Goal: Task Accomplishment & Management: Complete application form

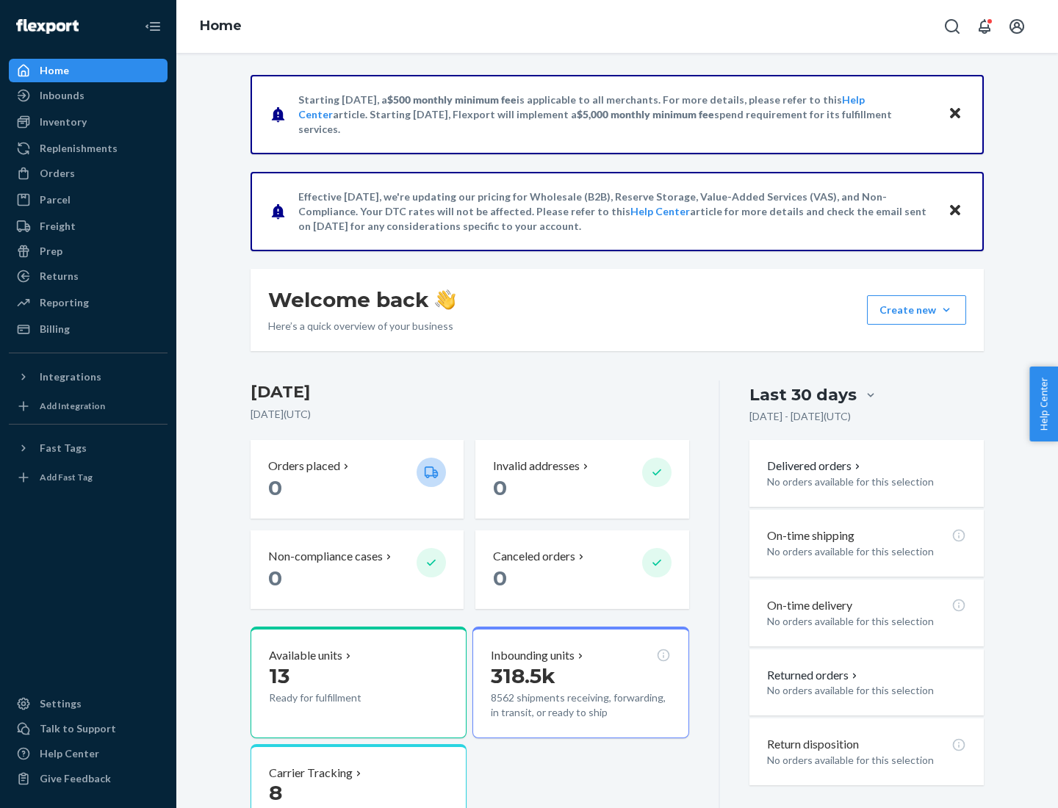
click at [946, 310] on button "Create new Create new inbound Create new order Create new product" at bounding box center [916, 309] width 99 height 29
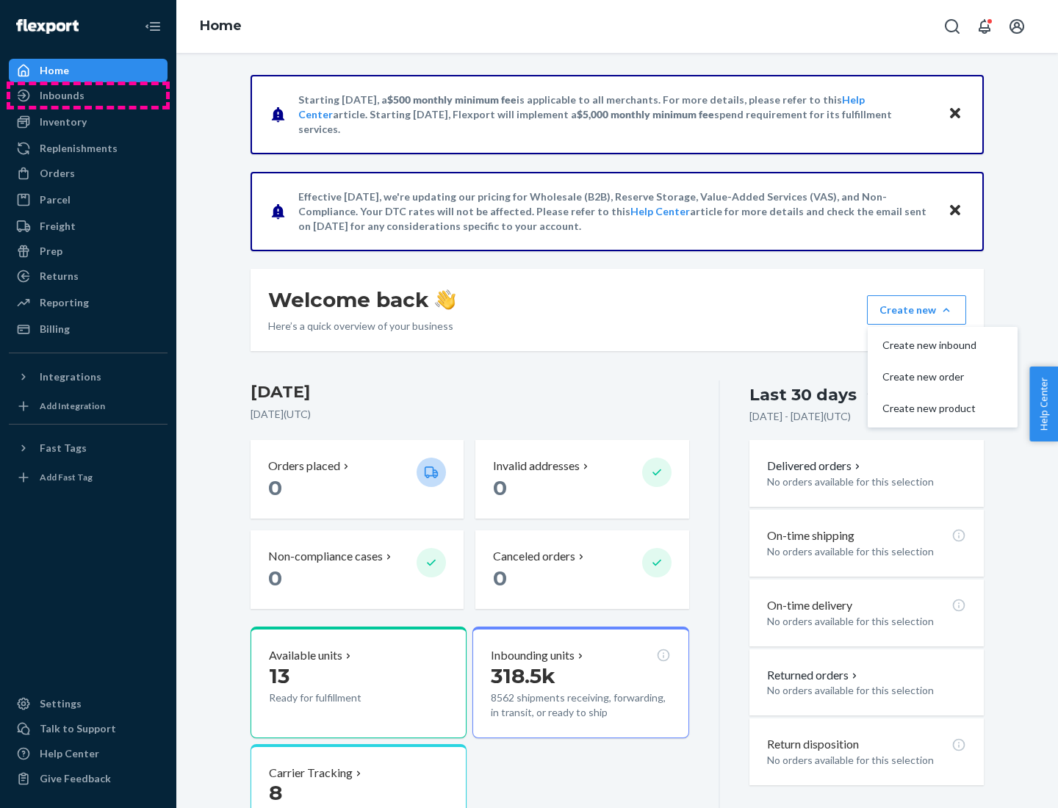
click at [88, 95] on div "Inbounds" at bounding box center [88, 95] width 156 height 21
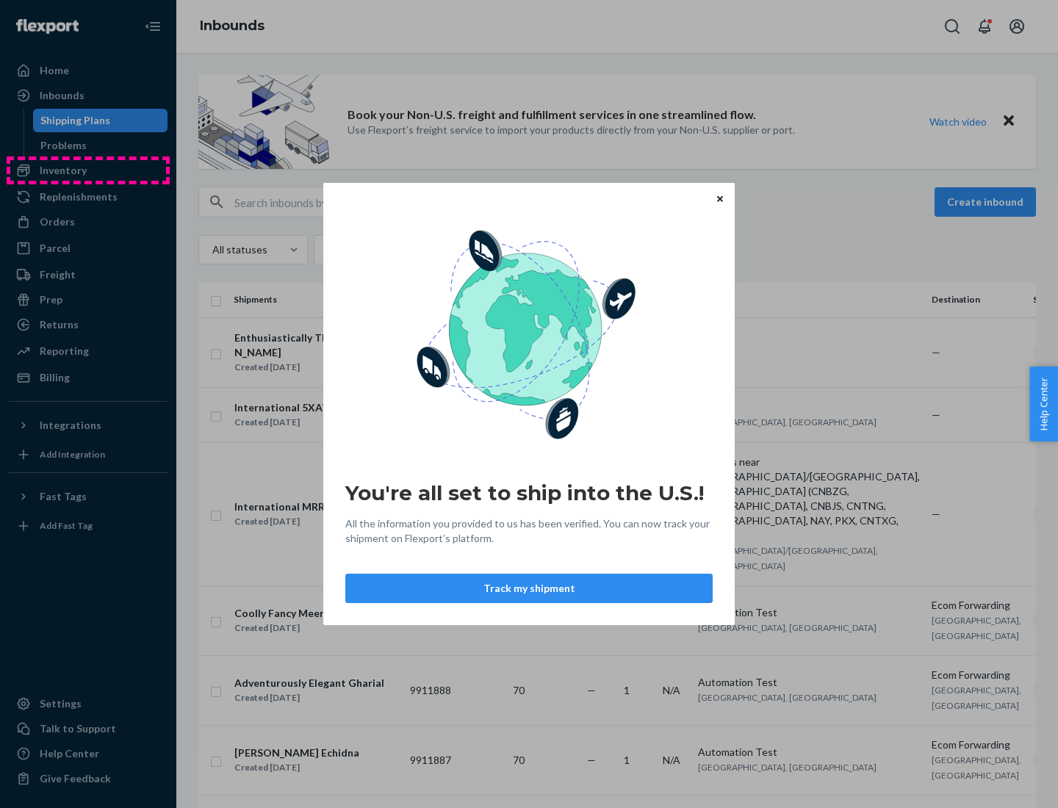
click at [88, 170] on div "You're all set to ship into the U.S.! All the information you provided to us ha…" at bounding box center [529, 404] width 1058 height 808
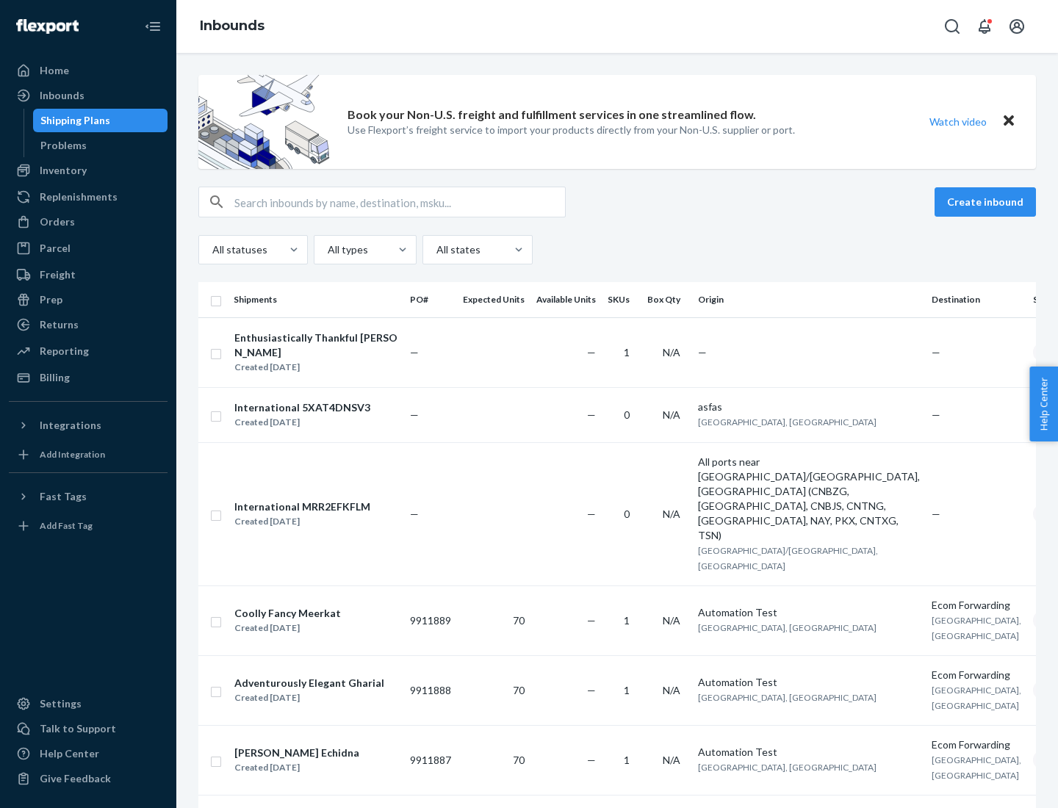
click at [617, 26] on div "Inbounds" at bounding box center [616, 26] width 881 height 53
click at [617, 250] on div "All statuses All types All states" at bounding box center [616, 249] width 837 height 29
click at [73, 120] on div "Shipping Plans" at bounding box center [75, 120] width 70 height 15
click at [987, 202] on button "Create inbound" at bounding box center [984, 201] width 101 height 29
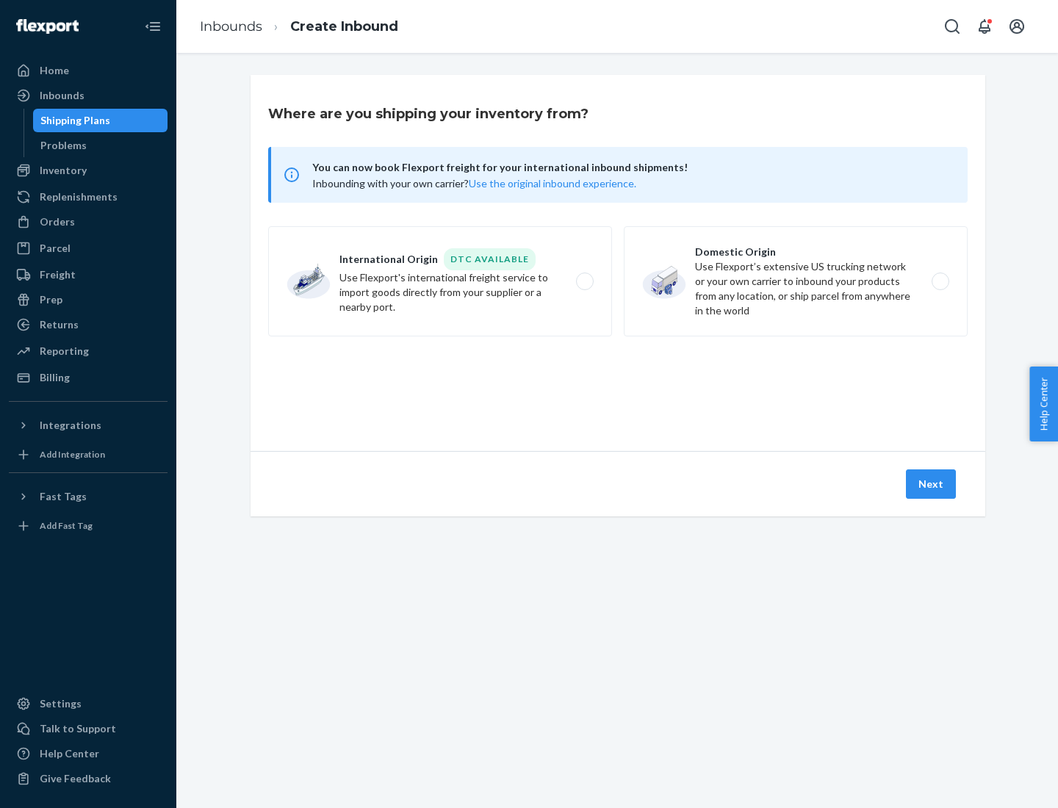
click at [440, 281] on label "International Origin DTC Available Use Flexport's international freight service…" at bounding box center [440, 281] width 344 height 110
click at [584, 281] on input "International Origin DTC Available Use Flexport's international freight service…" at bounding box center [589, 282] width 10 height 10
radio input "true"
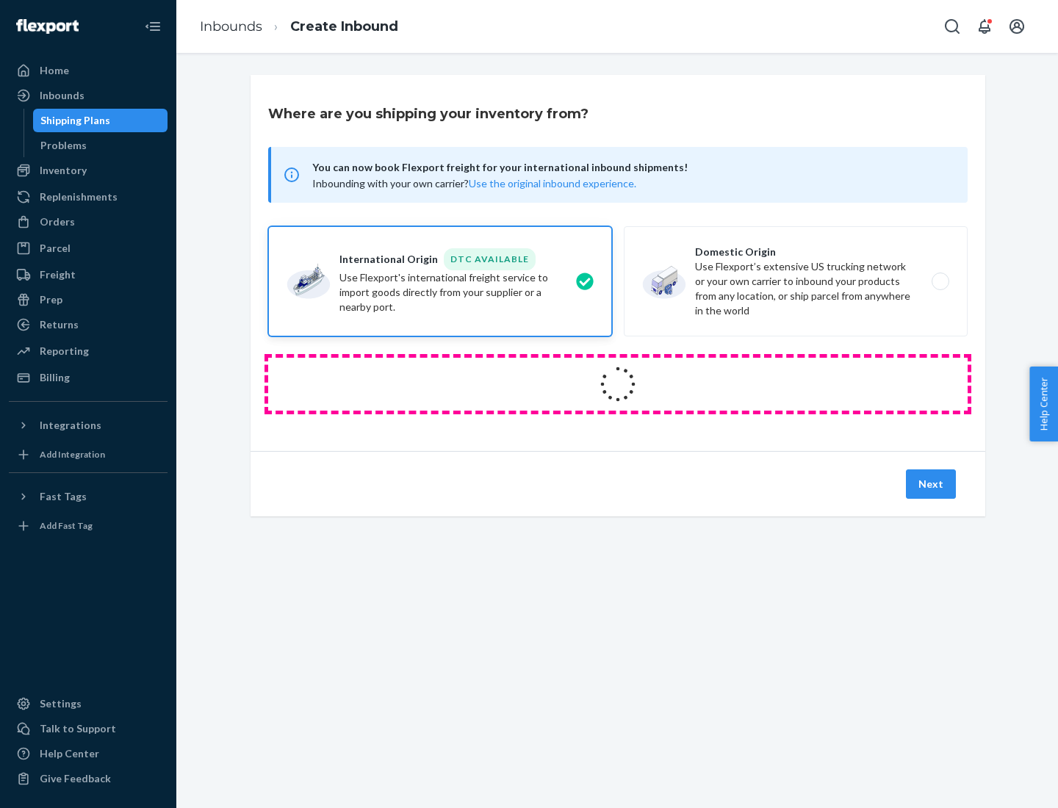
click at [618, 384] on icon at bounding box center [618, 384] width 46 height 46
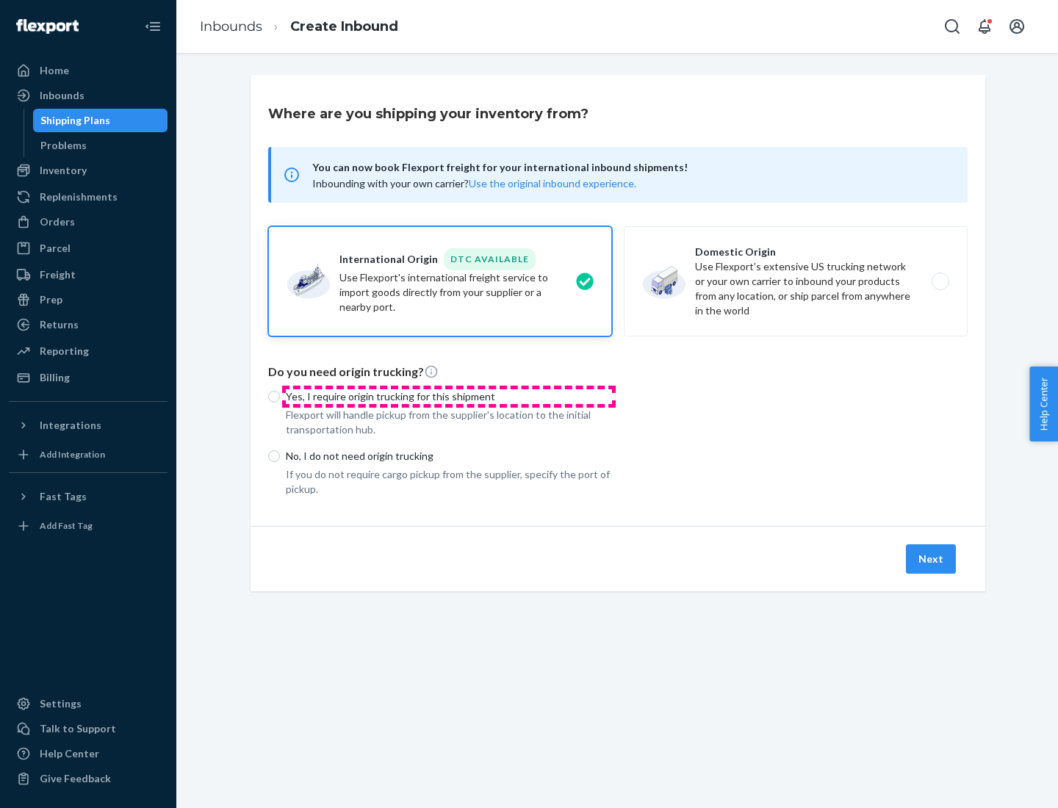
click at [449, 396] on p "Yes, I require origin trucking for this shipment" at bounding box center [449, 396] width 326 height 15
click at [280, 396] on input "Yes, I require origin trucking for this shipment" at bounding box center [274, 397] width 12 height 12
radio input "true"
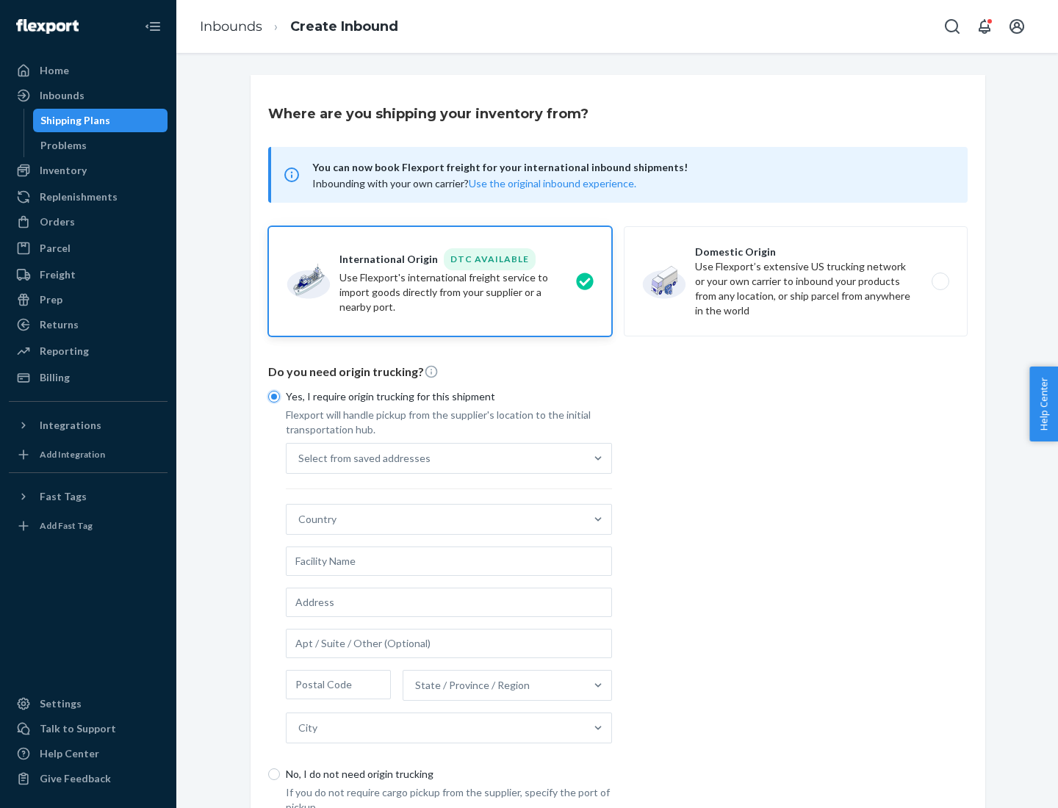
scroll to position [28, 0]
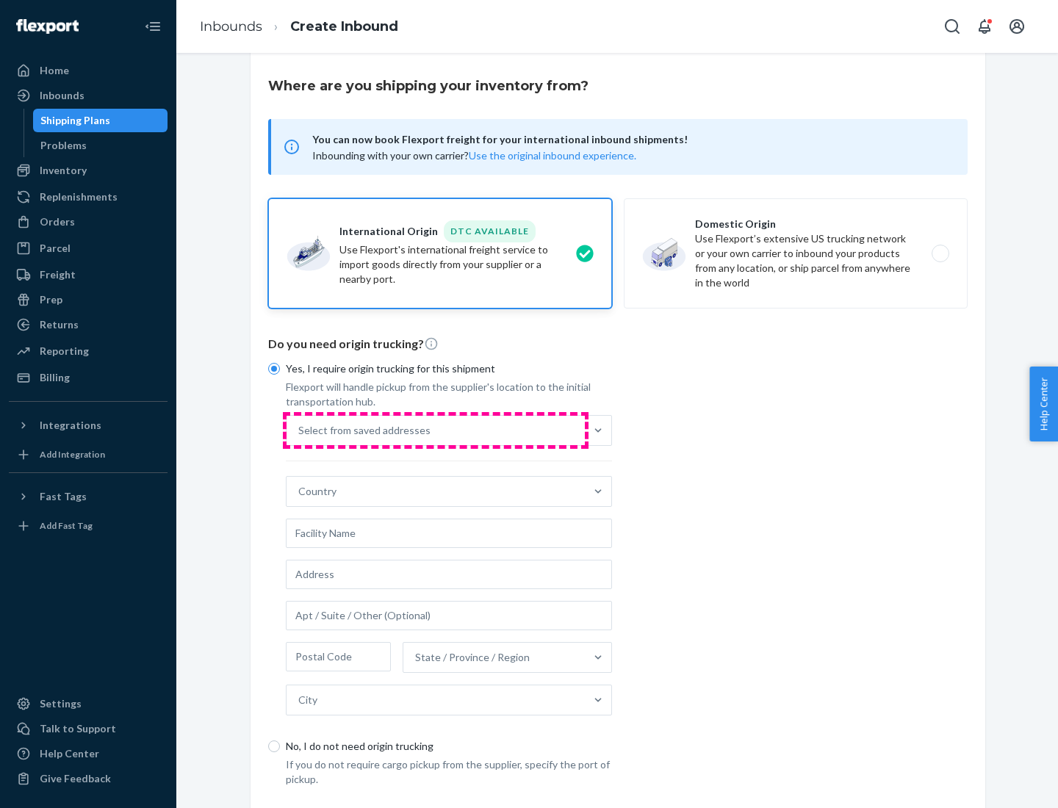
click at [435, 430] on div "Select from saved addresses" at bounding box center [435, 430] width 298 height 29
click at [300, 430] on input "Select from saved addresses" at bounding box center [298, 430] width 1 height 15
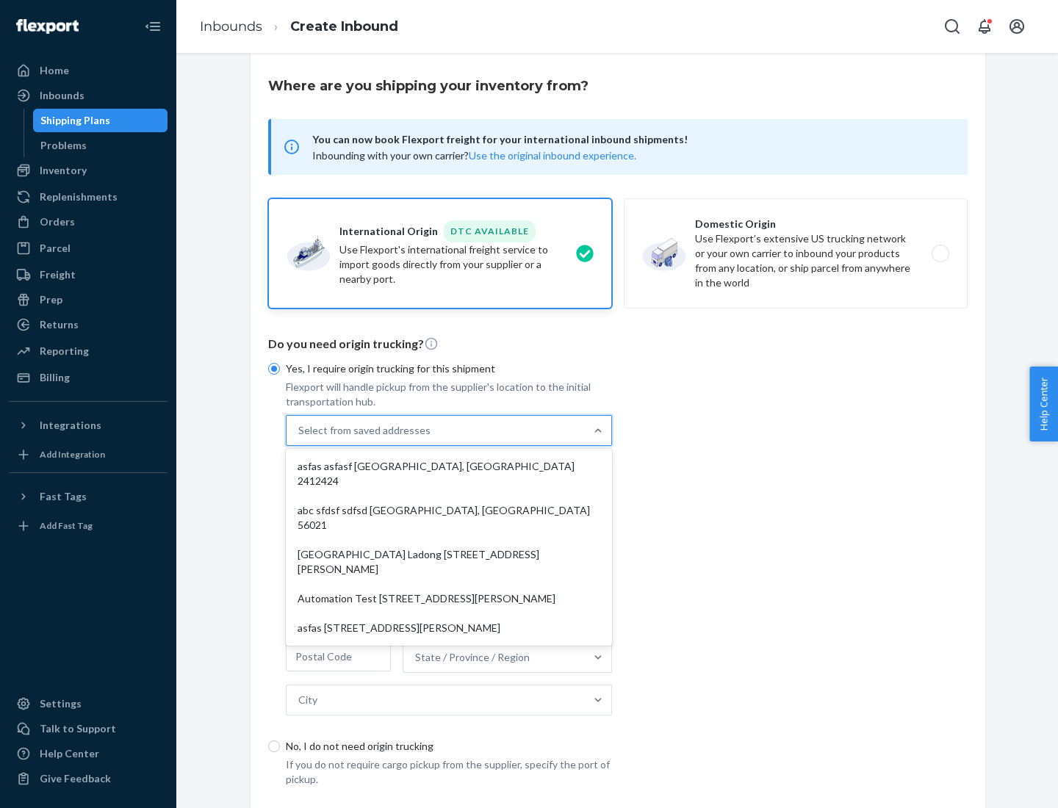
scroll to position [64, 0]
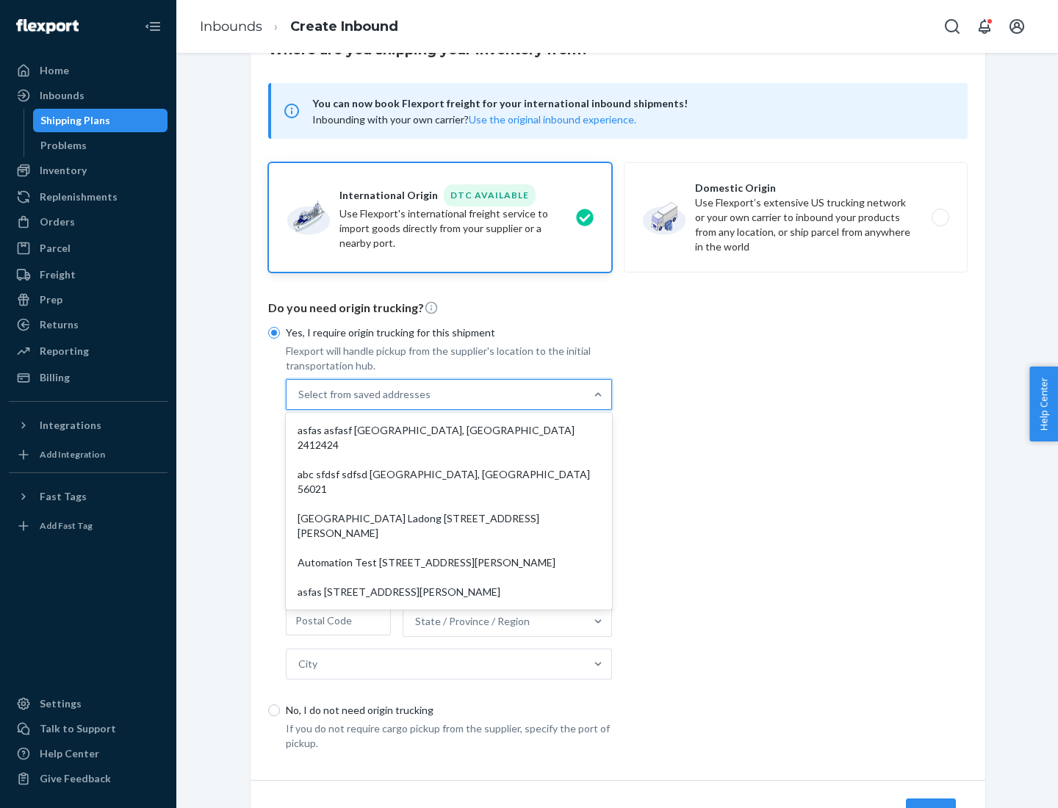
click at [449, 430] on div "asfas asfasf [GEOGRAPHIC_DATA], [GEOGRAPHIC_DATA] 2412424" at bounding box center [449, 438] width 320 height 44
click at [300, 402] on input "option asfas asfasf [GEOGRAPHIC_DATA], [GEOGRAPHIC_DATA] 2412424 focused, 1 of …" at bounding box center [298, 394] width 1 height 15
type input "asfas"
type input "asfasf"
type input "2412424"
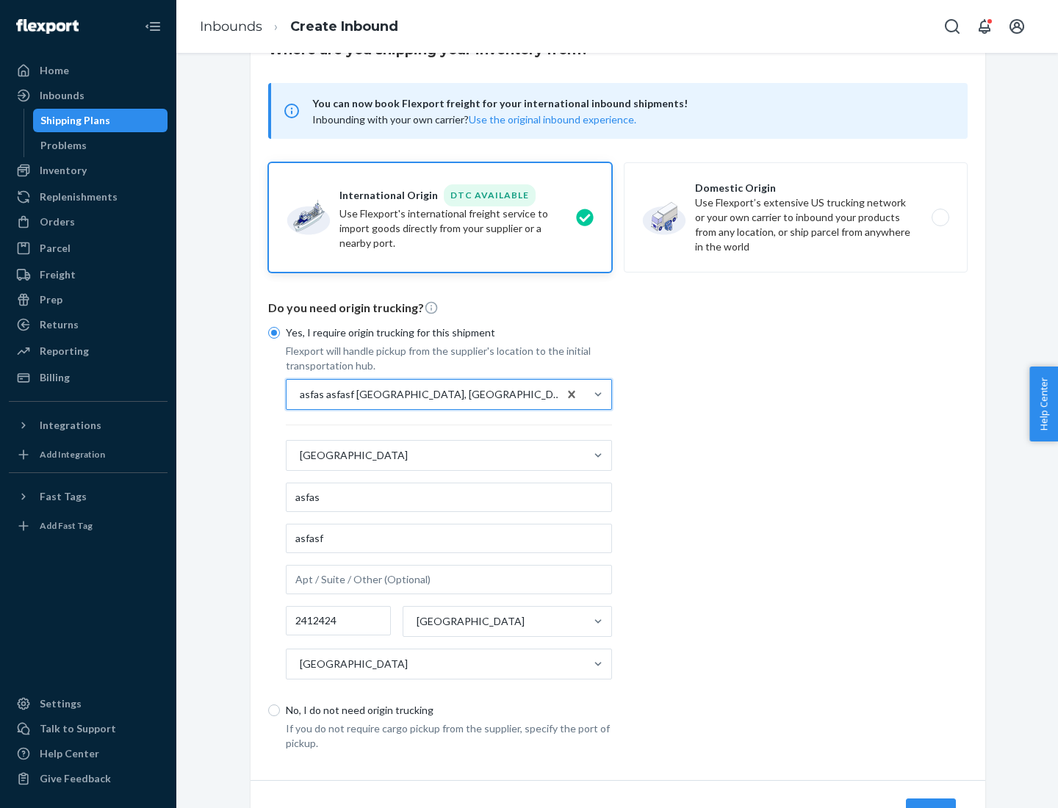
scroll to position [137, 0]
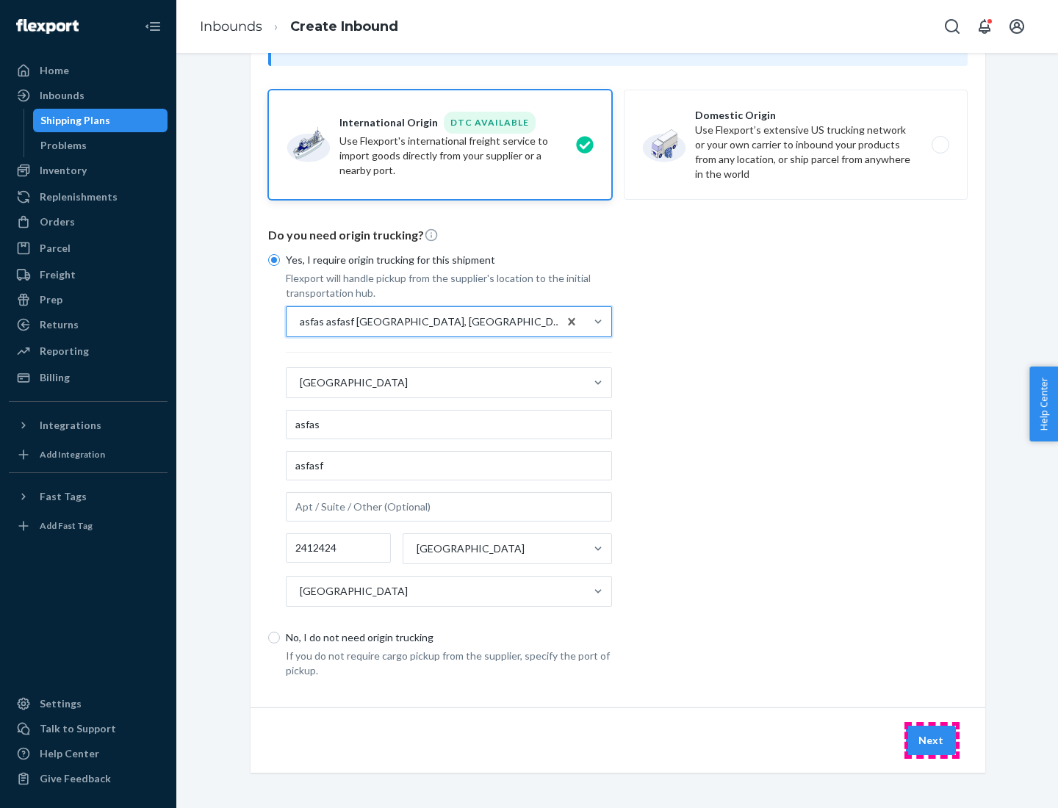
click at [931, 740] on button "Next" at bounding box center [931, 740] width 50 height 29
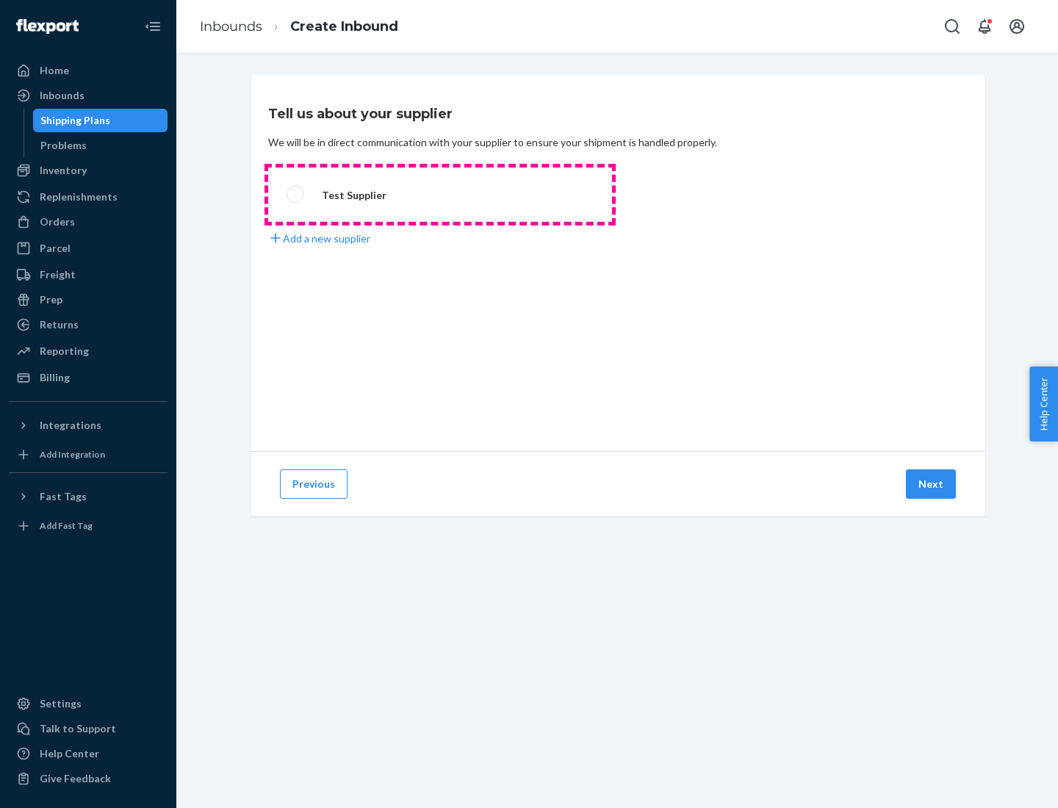
click at [440, 195] on label "Test Supplier" at bounding box center [440, 194] width 344 height 54
click at [296, 195] on input "Test Supplier" at bounding box center [291, 195] width 10 height 10
radio input "true"
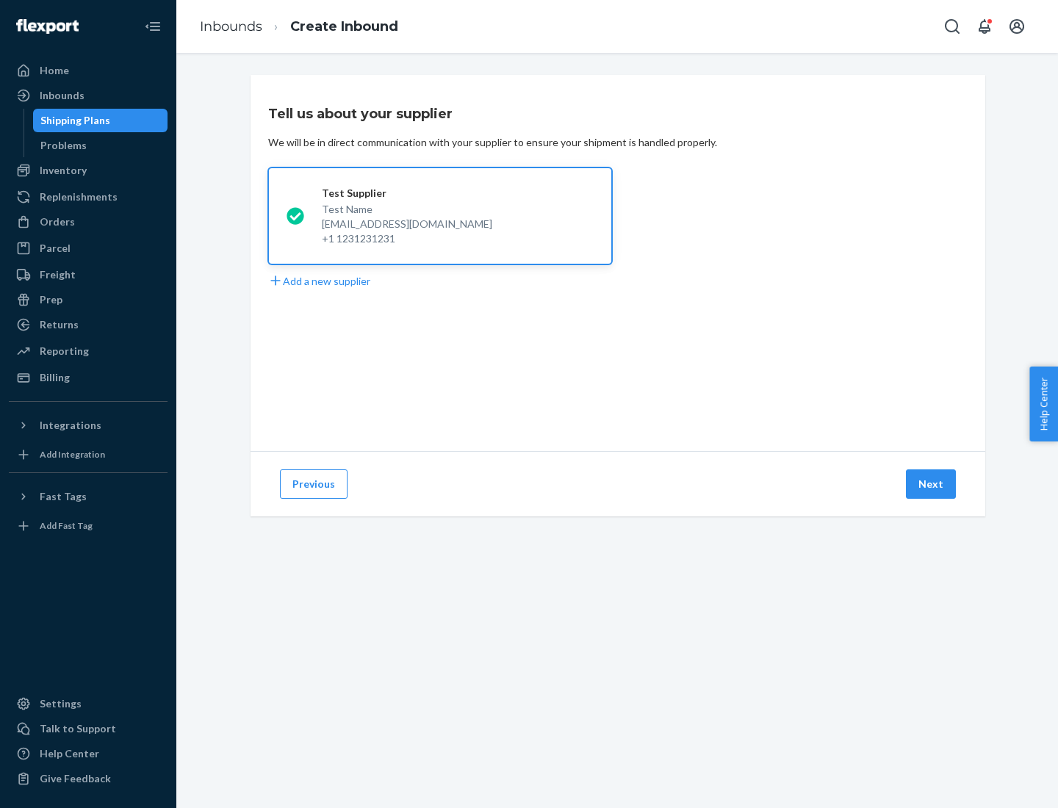
click at [931, 484] on button "Next" at bounding box center [931, 483] width 50 height 29
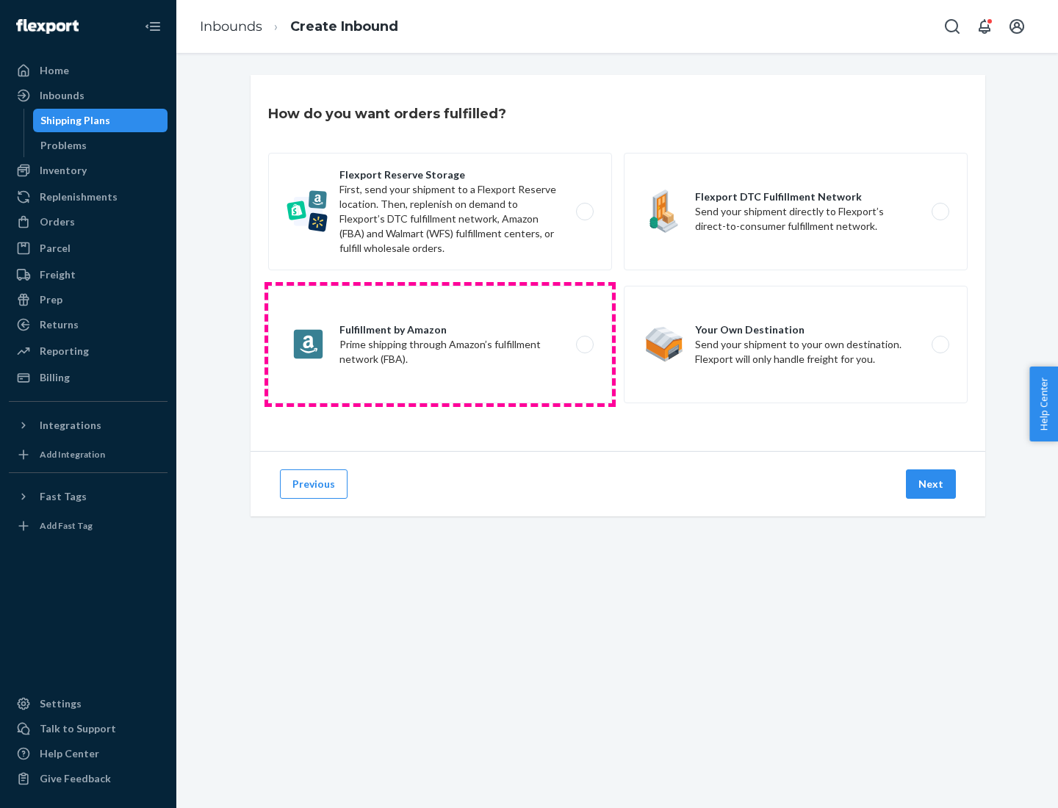
click at [440, 344] on label "Fulfillment by Amazon Prime shipping through Amazon’s fulfillment network (FBA)." at bounding box center [440, 345] width 344 height 118
click at [584, 344] on input "Fulfillment by Amazon Prime shipping through Amazon’s fulfillment network (FBA)." at bounding box center [589, 345] width 10 height 10
radio input "true"
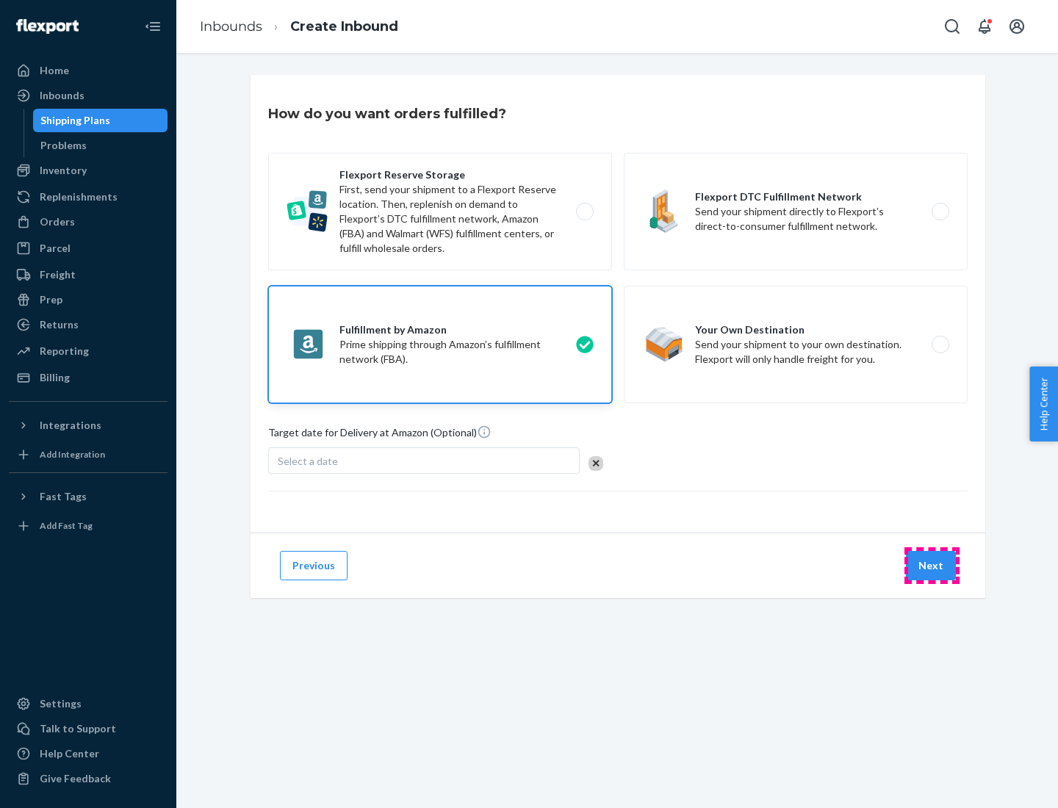
click at [931, 565] on button "Next" at bounding box center [931, 565] width 50 height 29
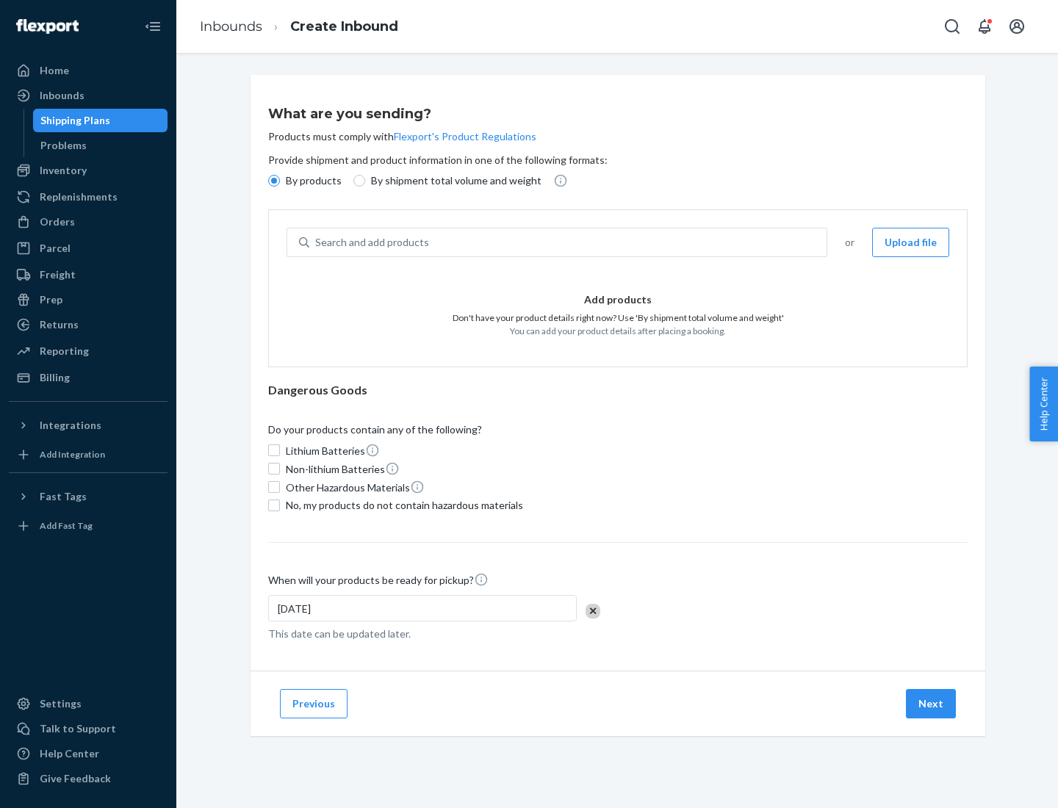
click at [452, 181] on p "By shipment total volume and weight" at bounding box center [456, 180] width 170 height 15
click at [365, 181] on input "By shipment total volume and weight" at bounding box center [359, 181] width 12 height 12
radio input "true"
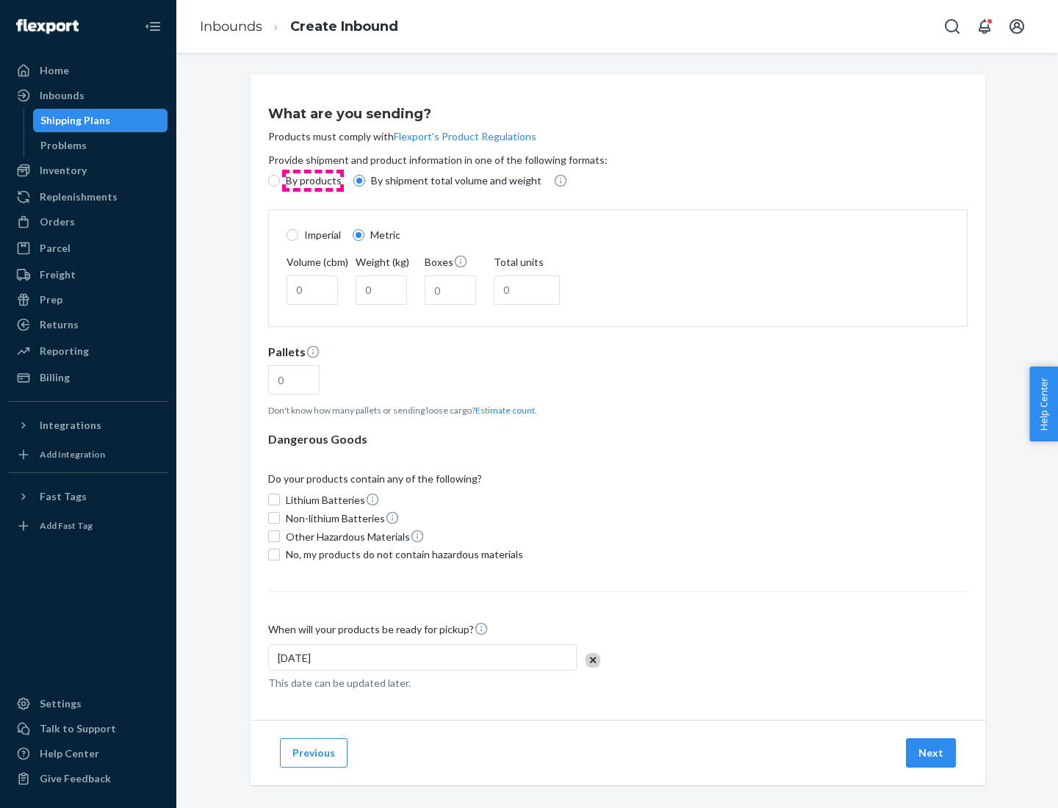
click at [312, 181] on p "By products" at bounding box center [314, 180] width 56 height 15
click at [280, 181] on input "By products" at bounding box center [274, 181] width 12 height 12
radio input "true"
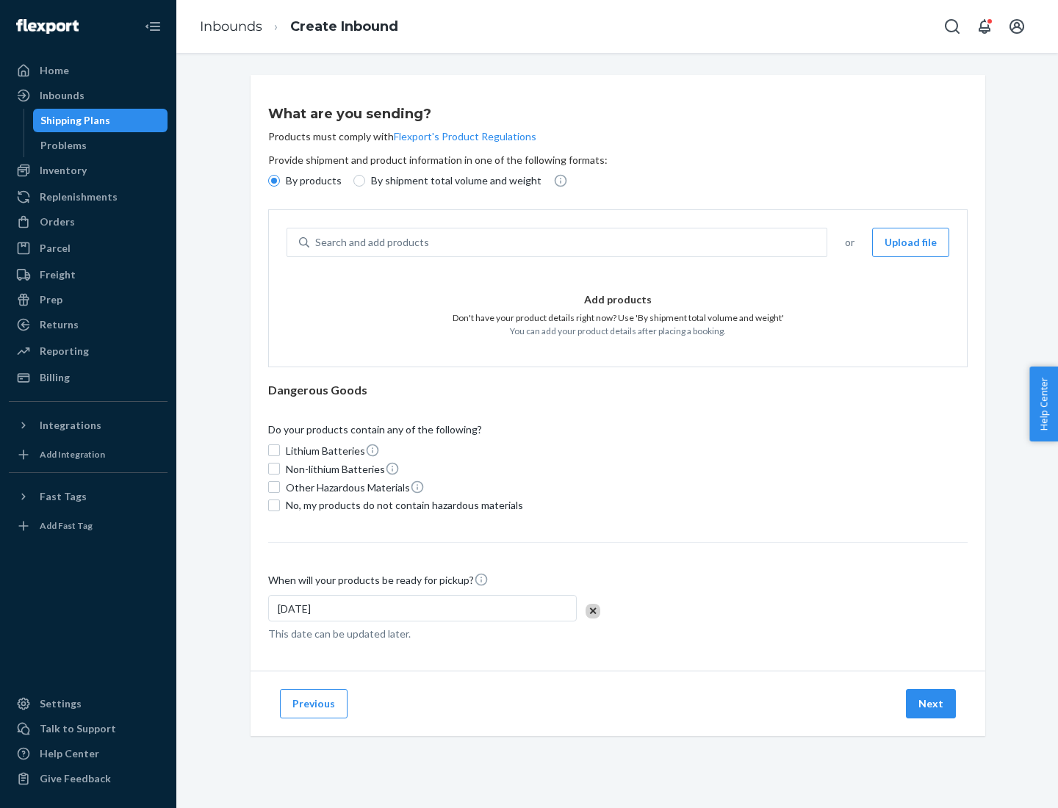
click at [568, 242] on div "Search and add products" at bounding box center [567, 242] width 517 height 26
click at [317, 242] on input "Search and add products" at bounding box center [315, 242] width 1 height 15
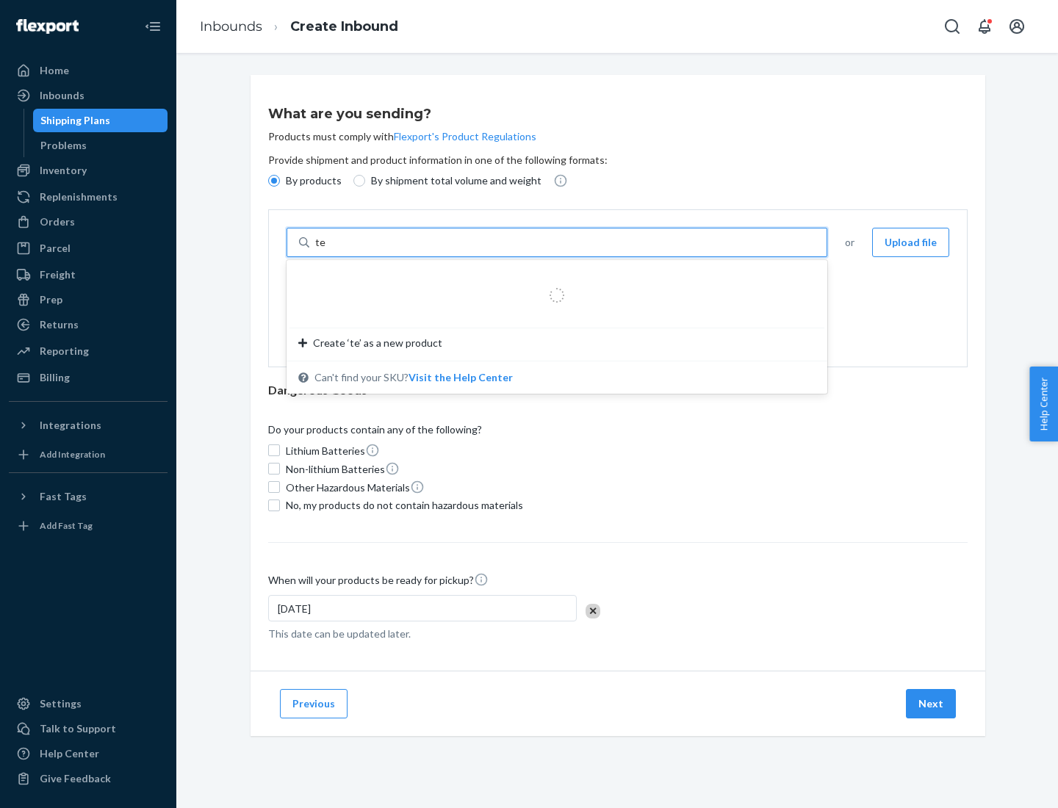
type input "test"
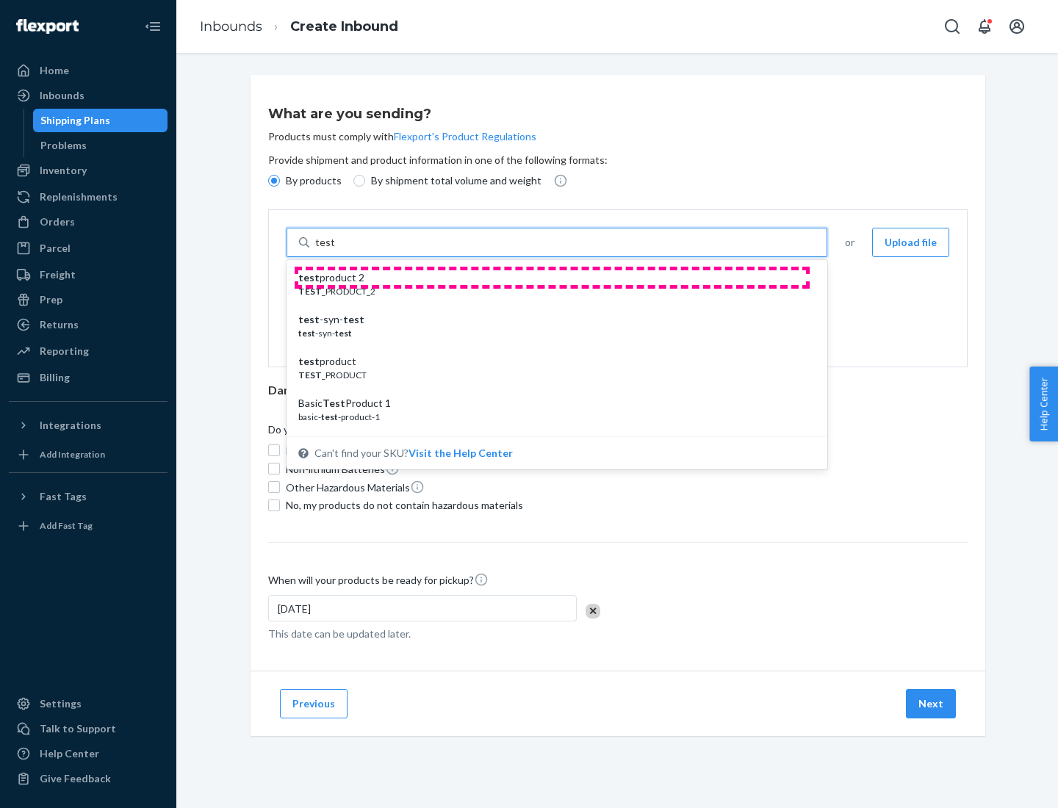
click at [552, 278] on div "test product 2" at bounding box center [550, 277] width 505 height 15
click at [334, 250] on input "test" at bounding box center [324, 242] width 19 height 15
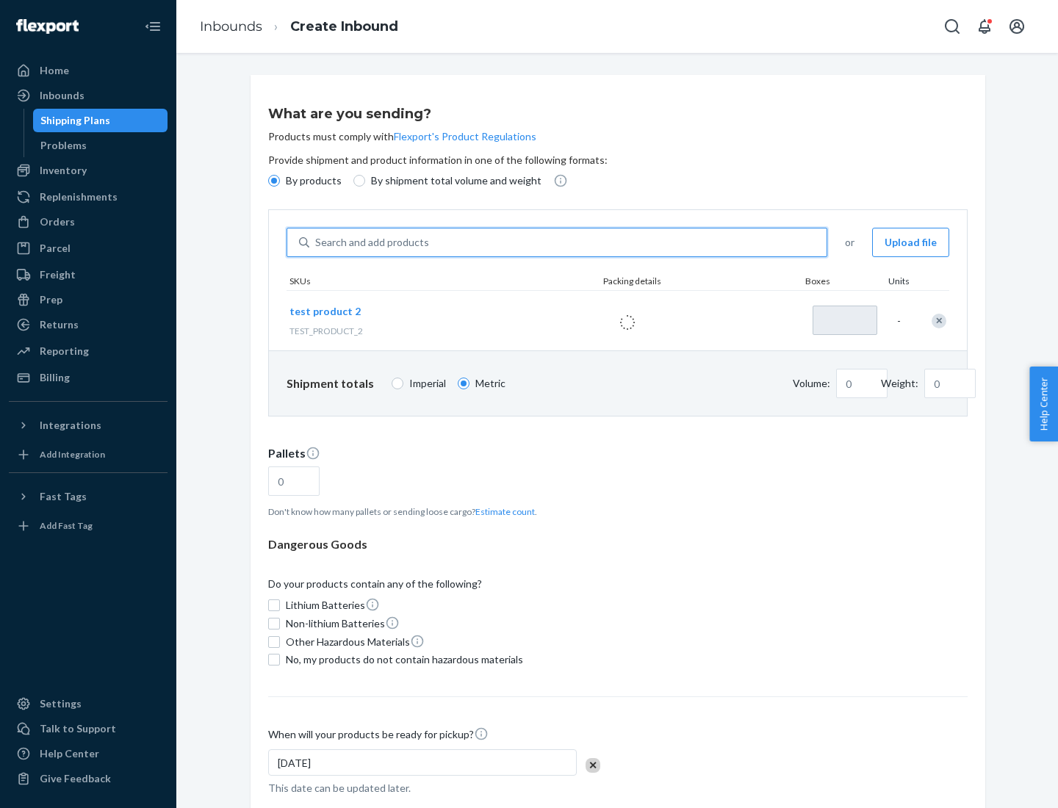
type input "1"
type input "0.02"
type input "22.23"
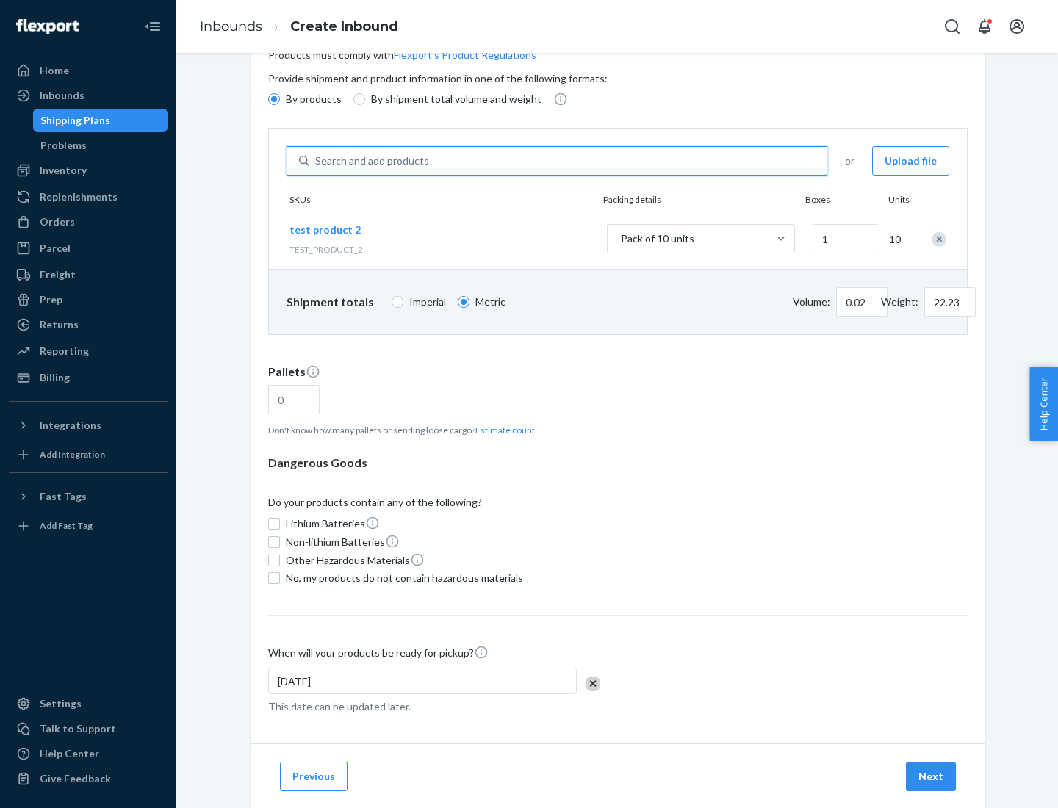
click at [502, 430] on button "Estimate count" at bounding box center [504, 430] width 59 height 12
type input "1"
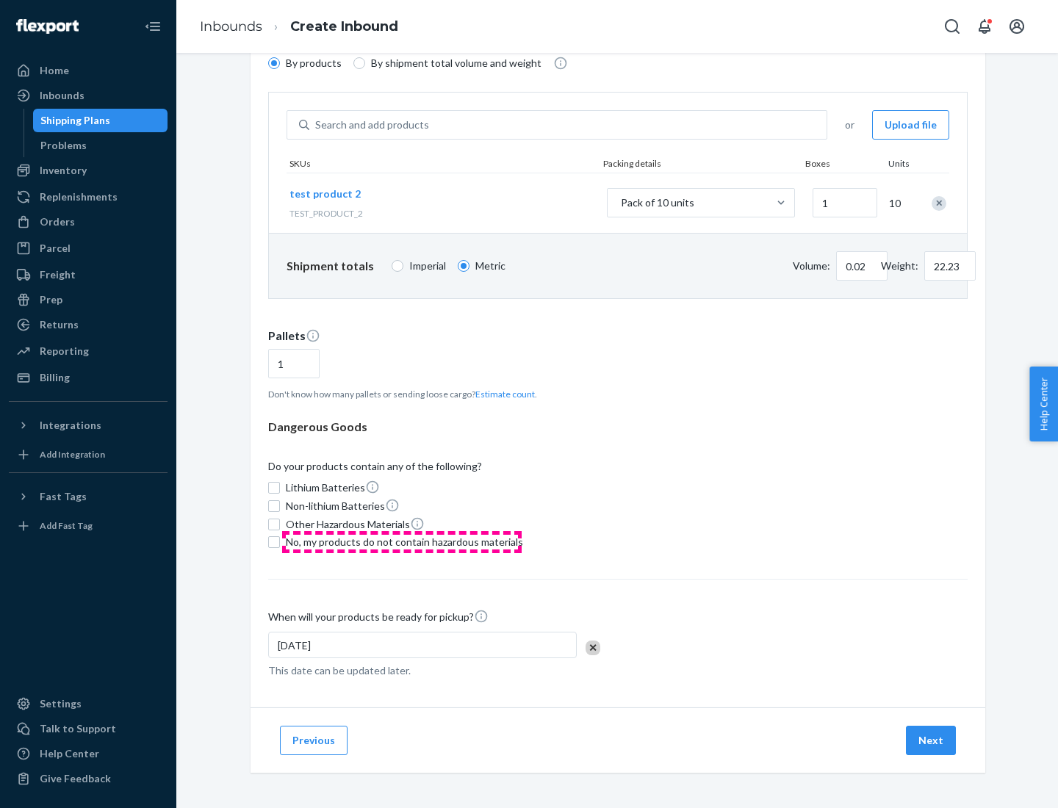
click at [402, 542] on span "No, my products do not contain hazardous materials" at bounding box center [404, 542] width 237 height 15
click at [280, 542] on input "No, my products do not contain hazardous materials" at bounding box center [274, 542] width 12 height 12
checkbox input "true"
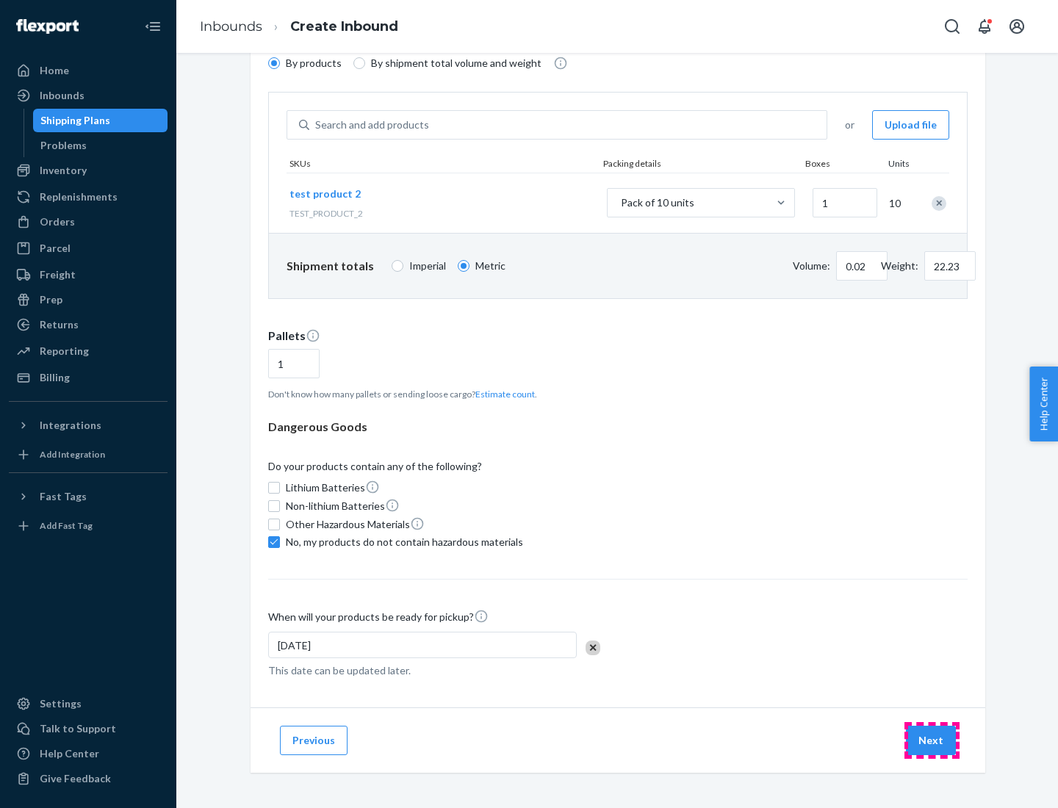
click at [931, 740] on button "Next" at bounding box center [931, 740] width 50 height 29
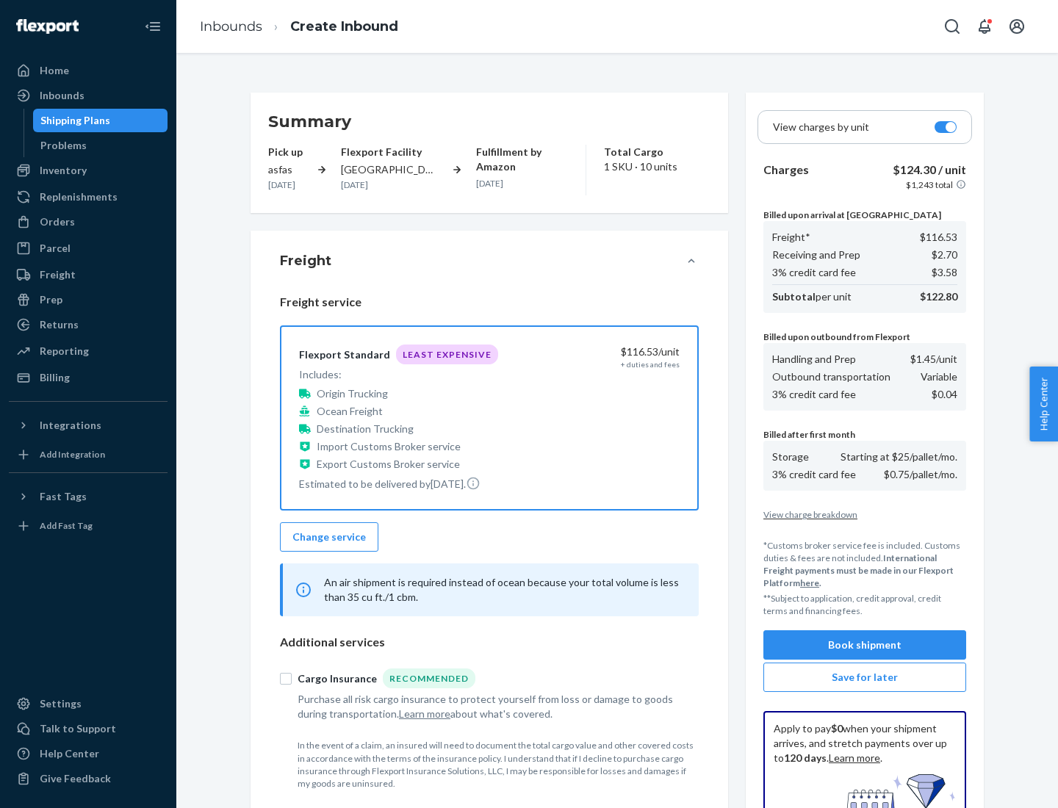
scroll to position [214, 0]
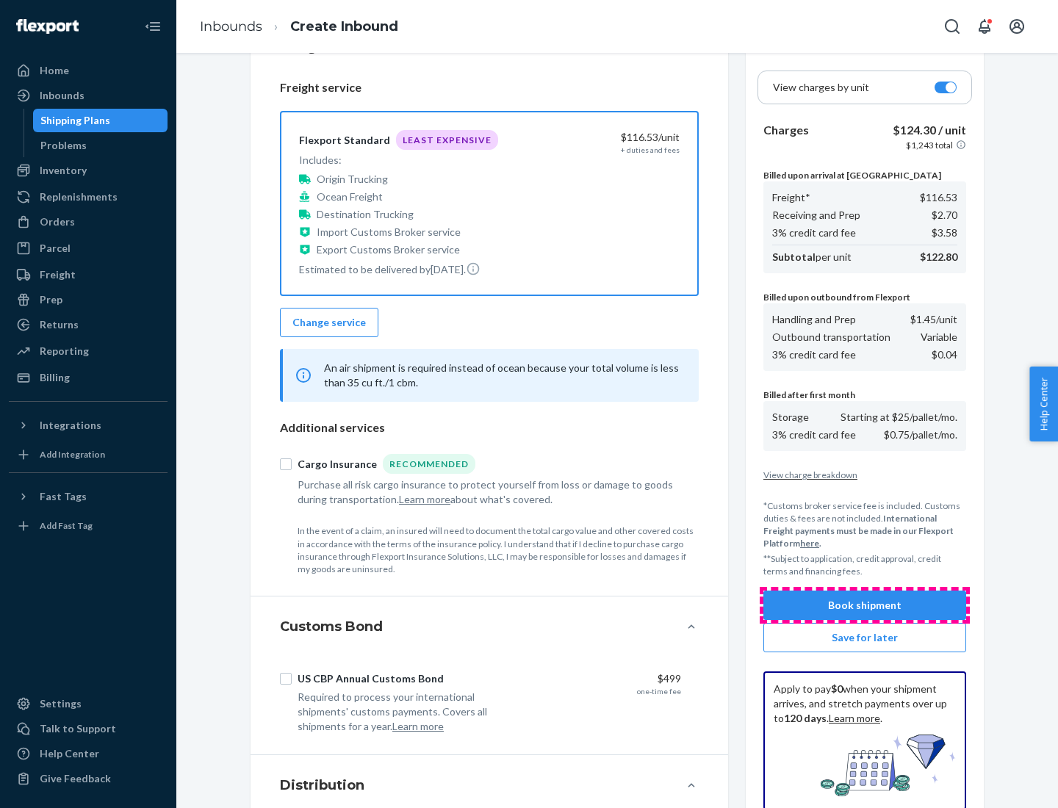
click at [864, 605] on button "Book shipment" at bounding box center [864, 604] width 203 height 29
